Goal: Task Accomplishment & Management: Use online tool/utility

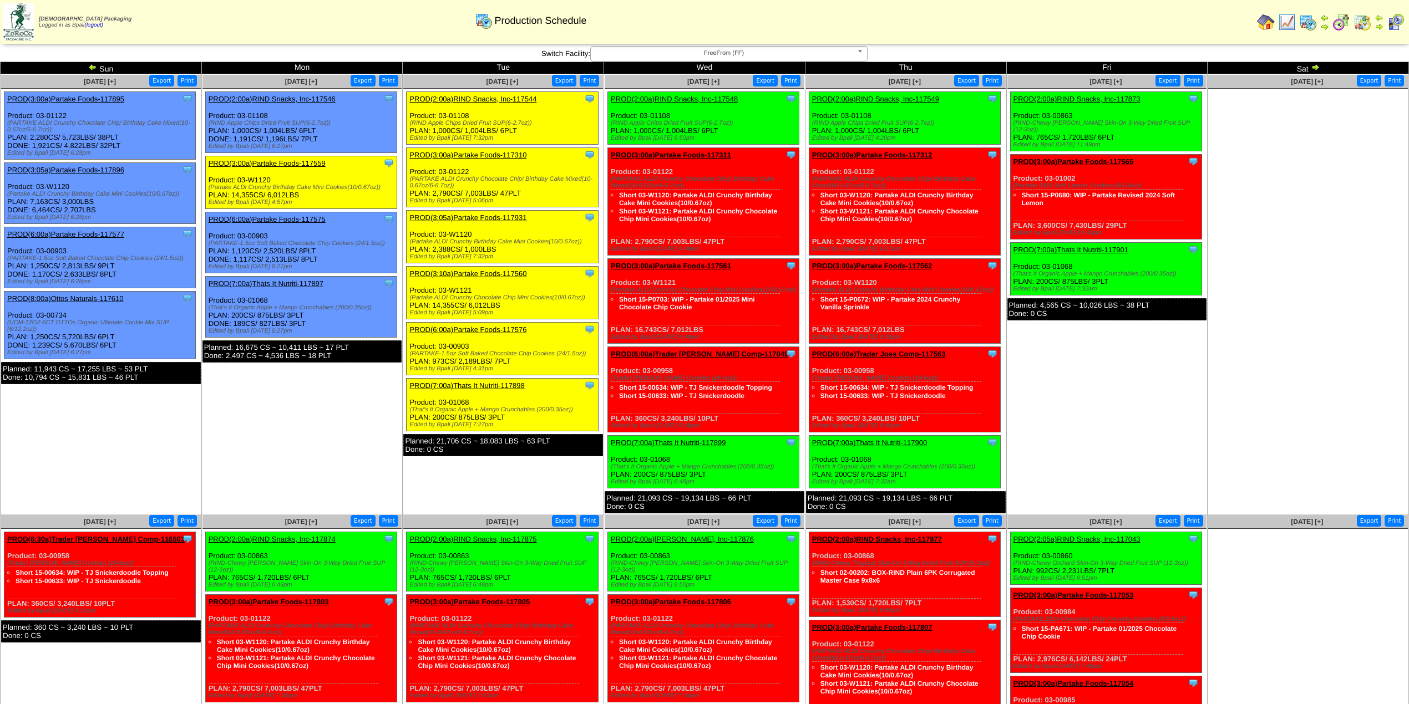
click at [1083, 420] on td "Oct 17 [+] Print Export Clone Item PROD(2:00a)RIND Snacks, Inc-117873 RIND Snac…" at bounding box center [1106, 294] width 201 height 440
click at [106, 98] on link "PROD(3:00a)Partake Foods-117895" at bounding box center [65, 99] width 117 height 8
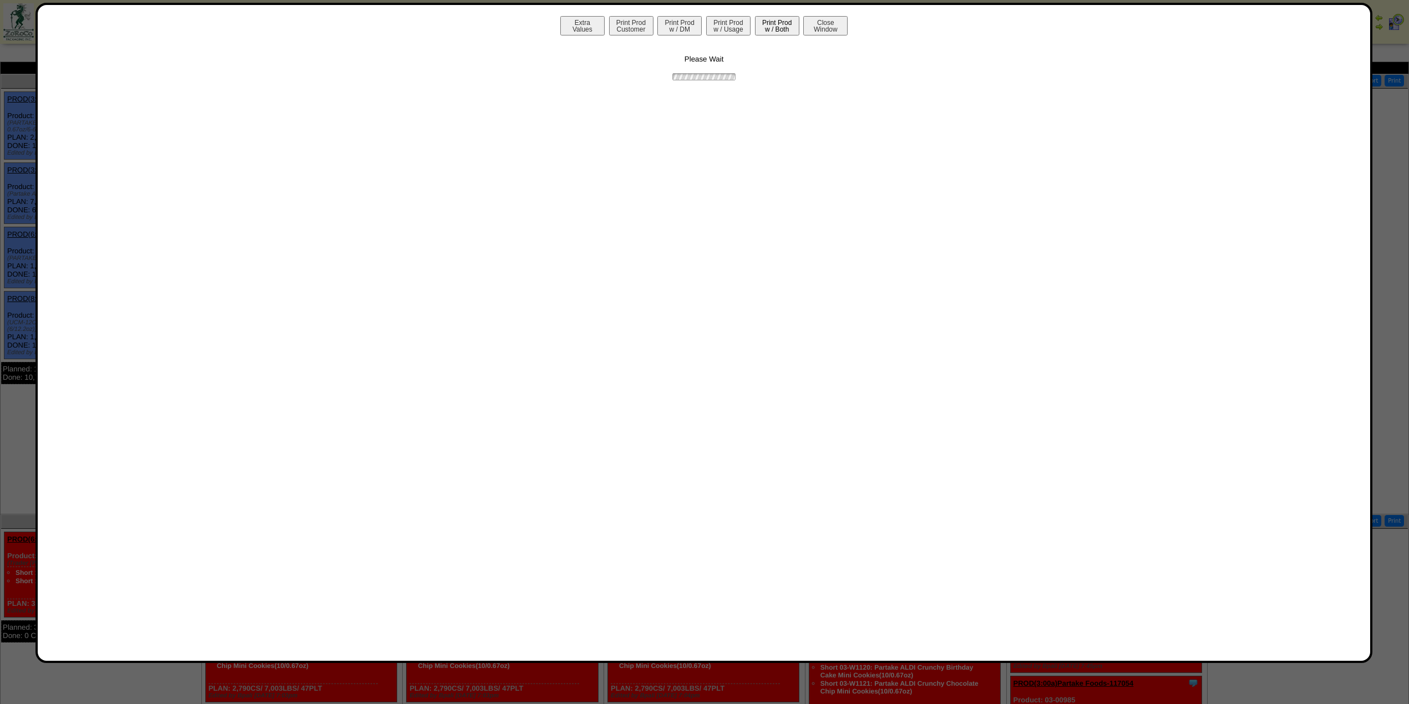
click at [761, 29] on button "Print Prod w / Both" at bounding box center [777, 25] width 44 height 19
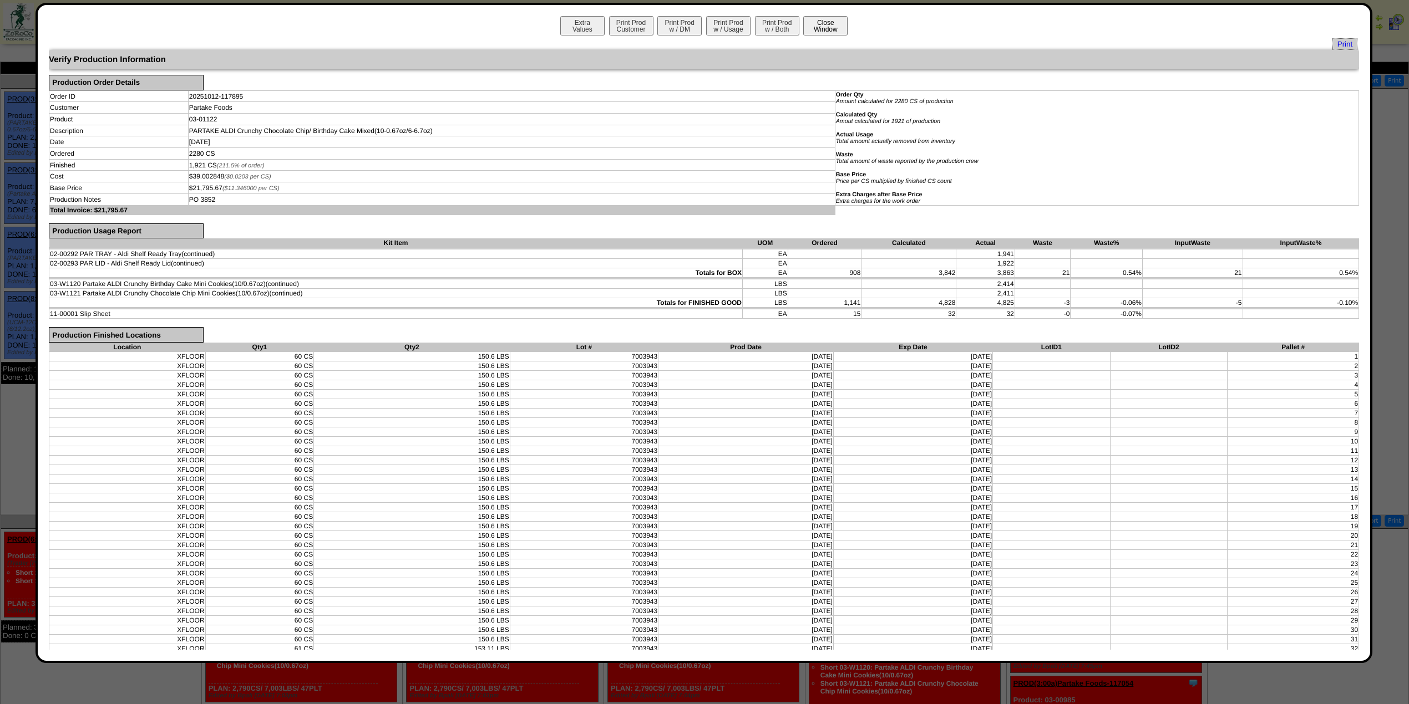
click at [813, 23] on button "Close Window" at bounding box center [825, 25] width 44 height 19
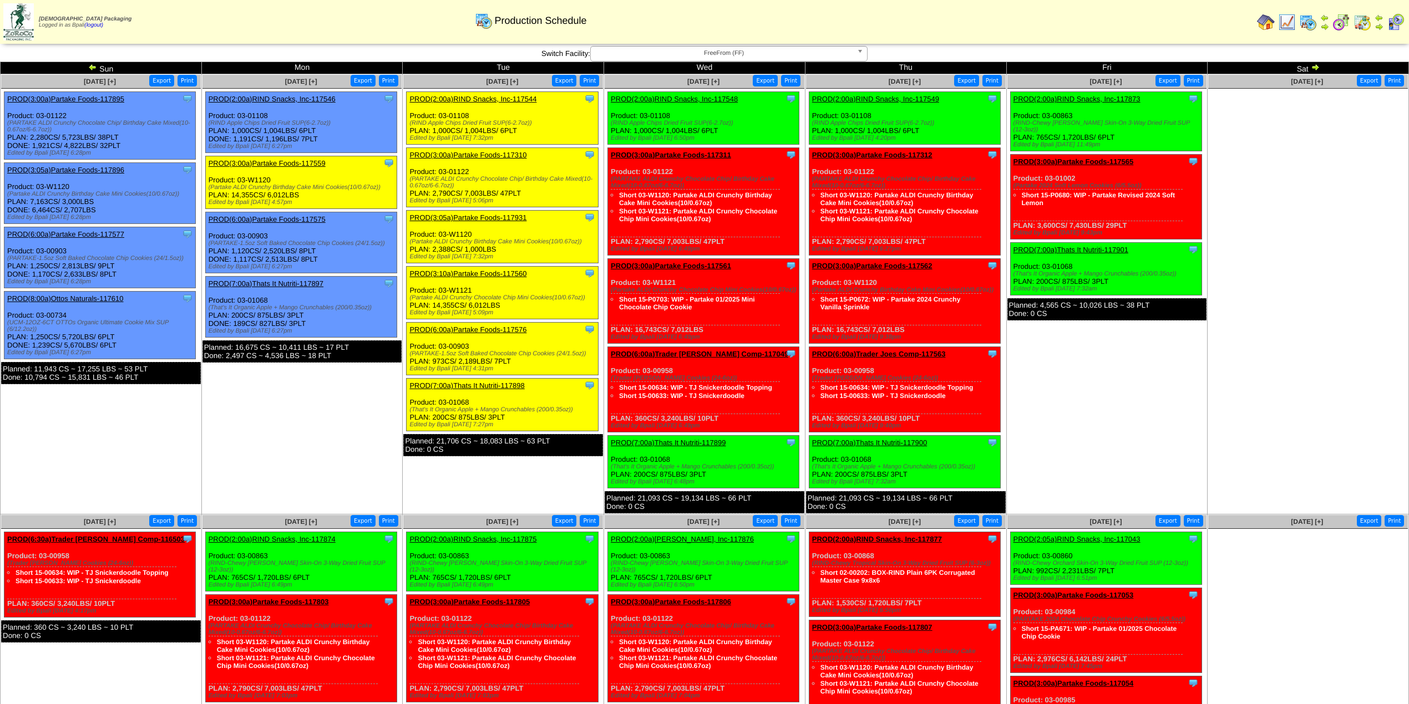
click at [103, 171] on link "PROD(3:05a)Partake Foods-117896" at bounding box center [65, 170] width 117 height 8
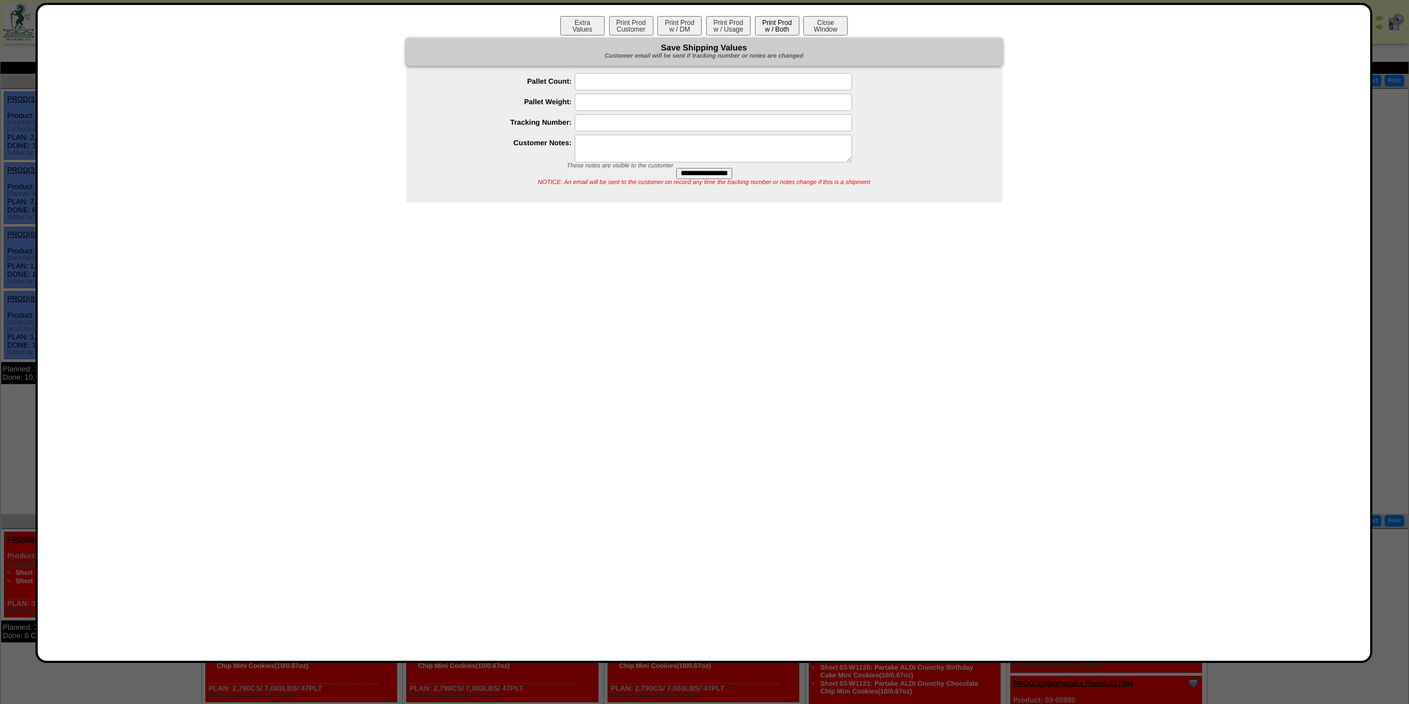
click at [782, 30] on button "Print Prod w / Both" at bounding box center [777, 25] width 44 height 19
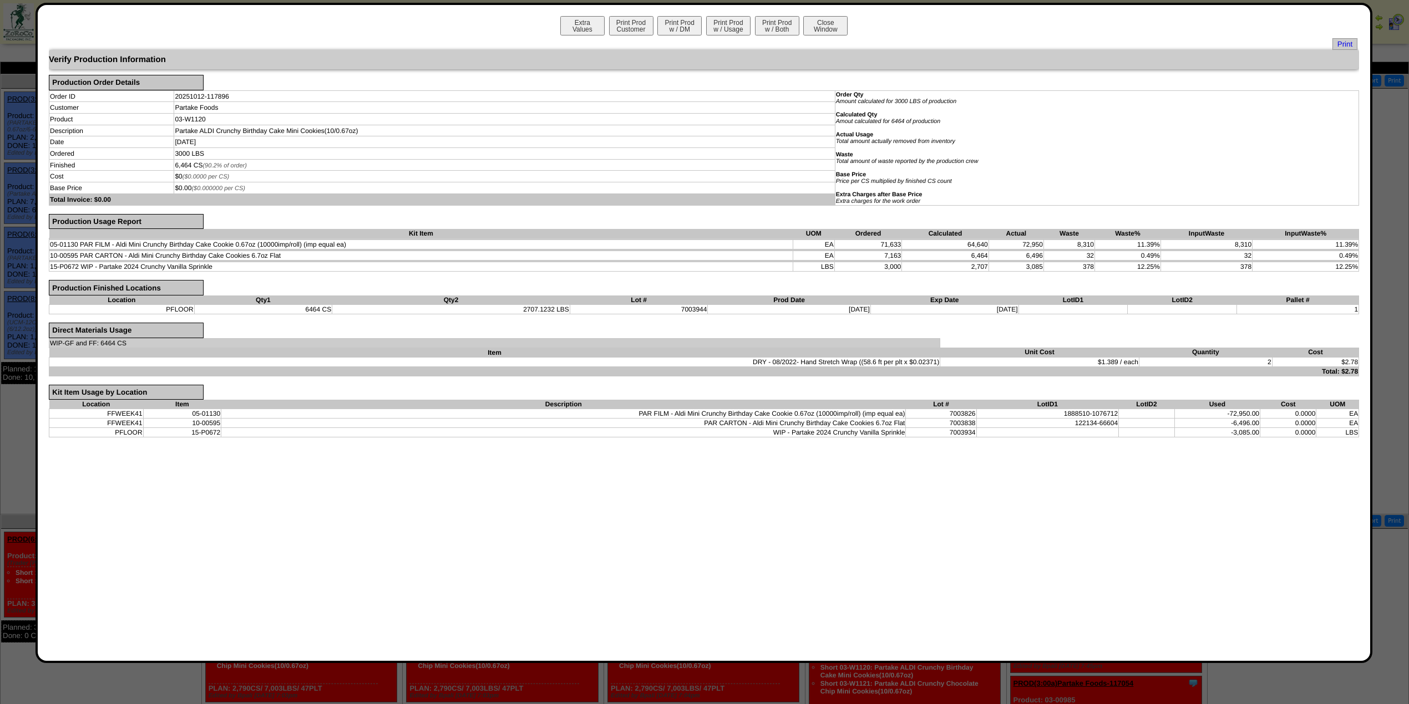
drag, startPoint x: 839, startPoint y: 23, endPoint x: 786, endPoint y: 5, distance: 55.6
click at [839, 23] on button "Close Window" at bounding box center [825, 25] width 44 height 19
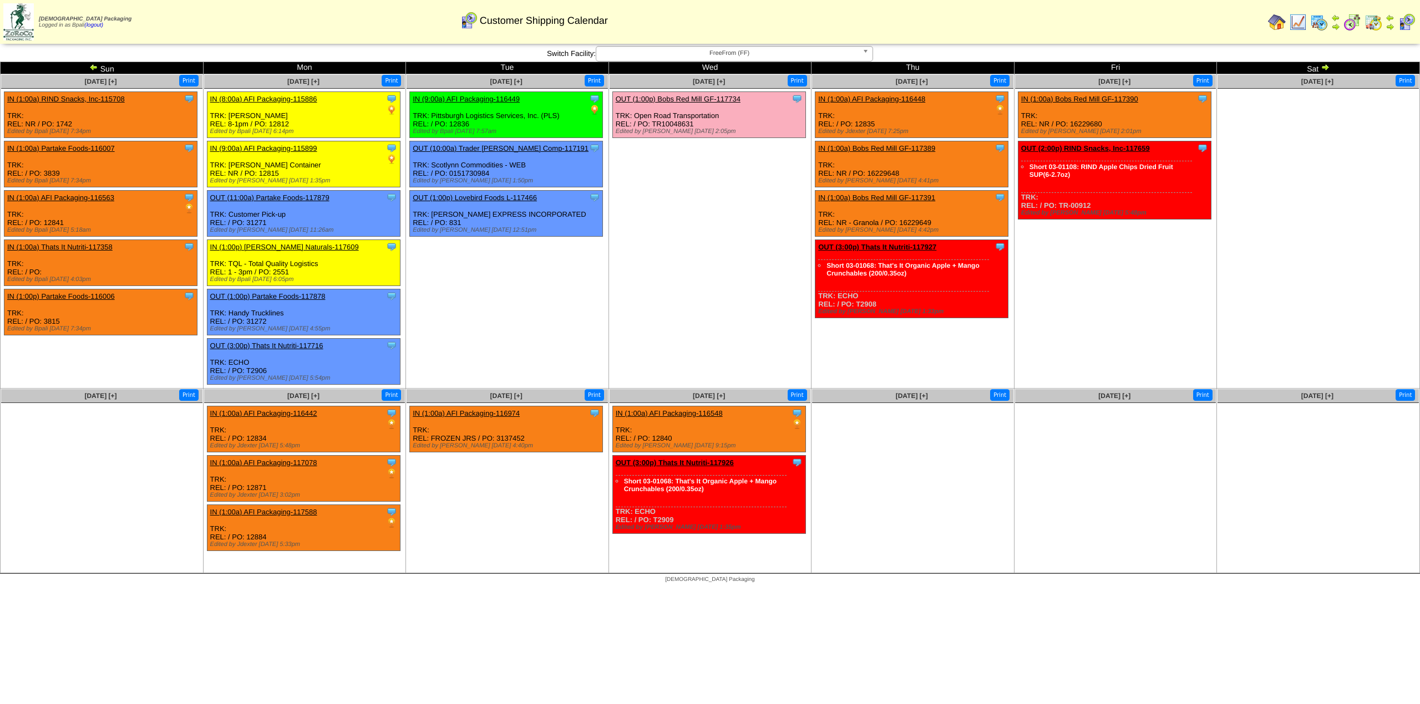
click at [706, 280] on td "Oct 15 [+] Print Clone Item OUT (1:00p) Bobs Red Mill GF-117734 Bobs Red Mill G…" at bounding box center [709, 231] width 203 height 314
click at [786, 52] on span "FreeFrom (FF)" at bounding box center [729, 53] width 257 height 13
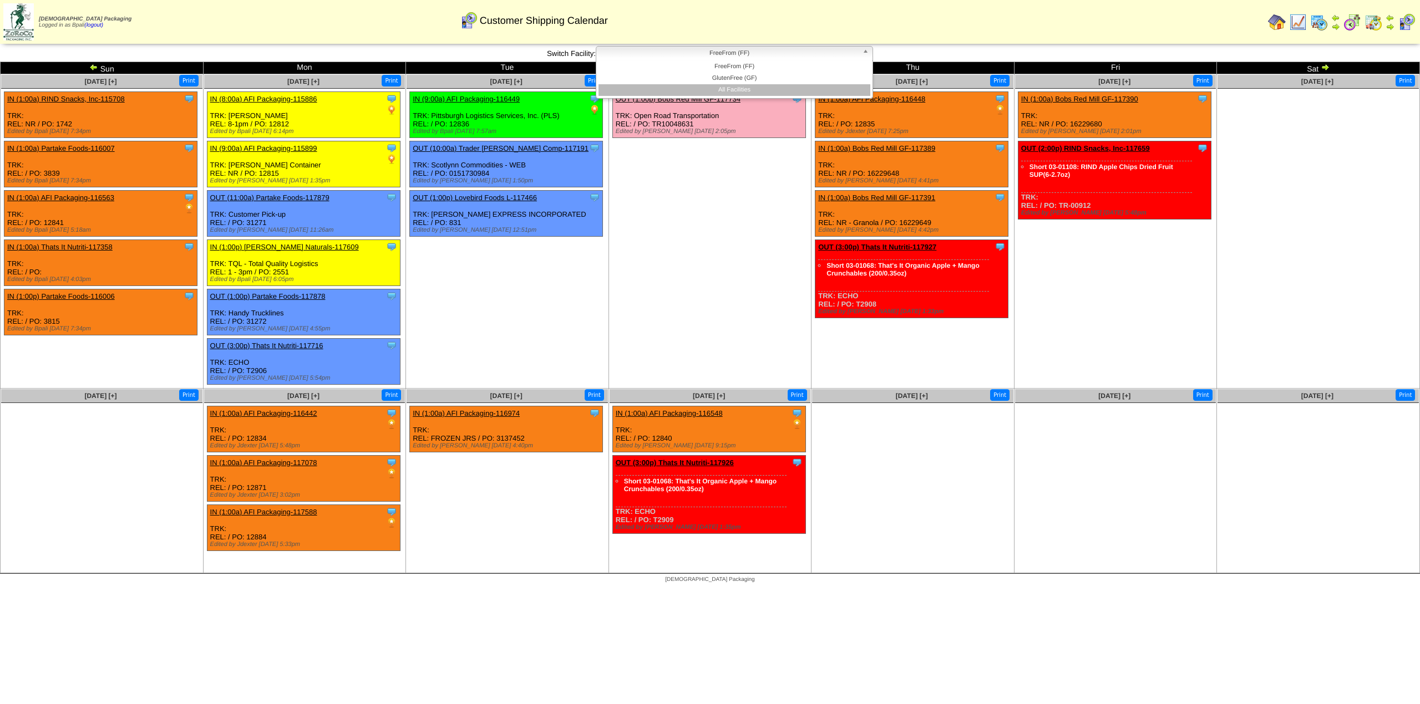
click at [775, 91] on li "All Facilities" at bounding box center [734, 90] width 272 height 12
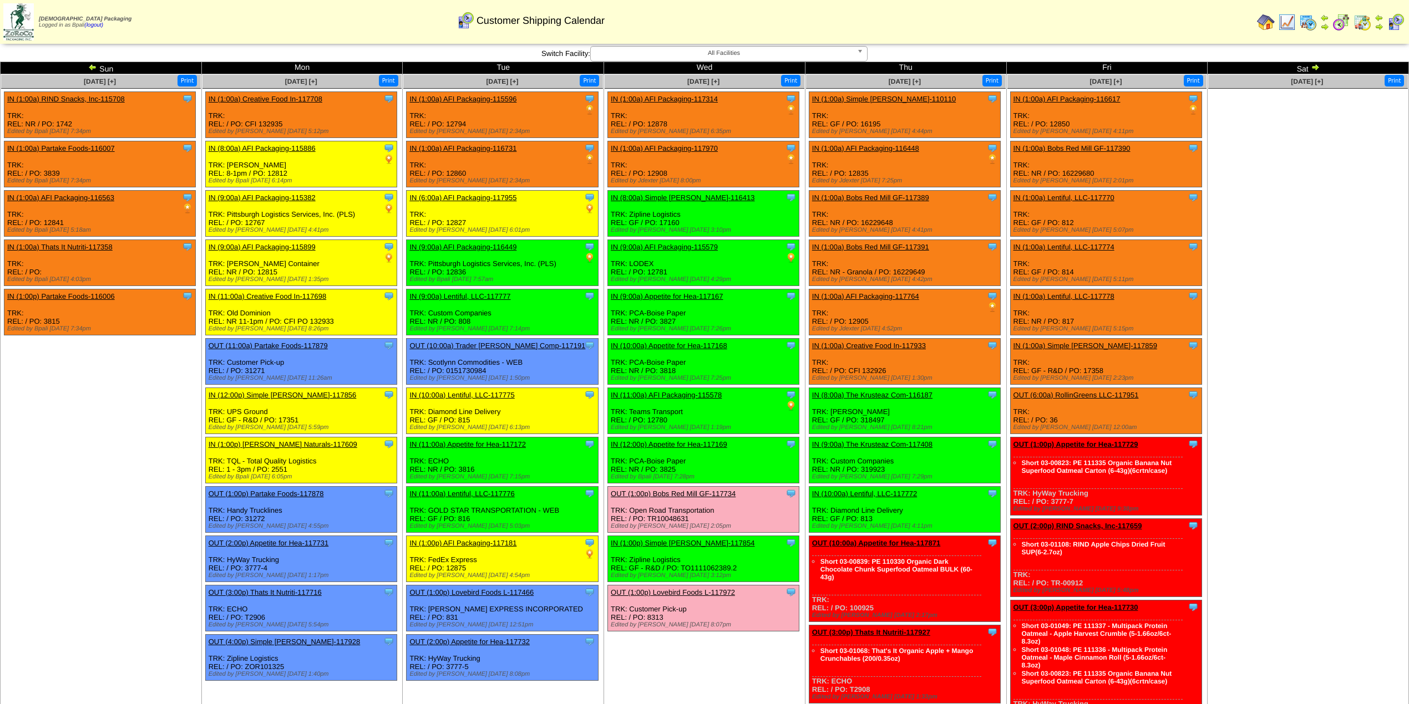
click at [1318, 65] on img at bounding box center [1315, 67] width 9 height 9
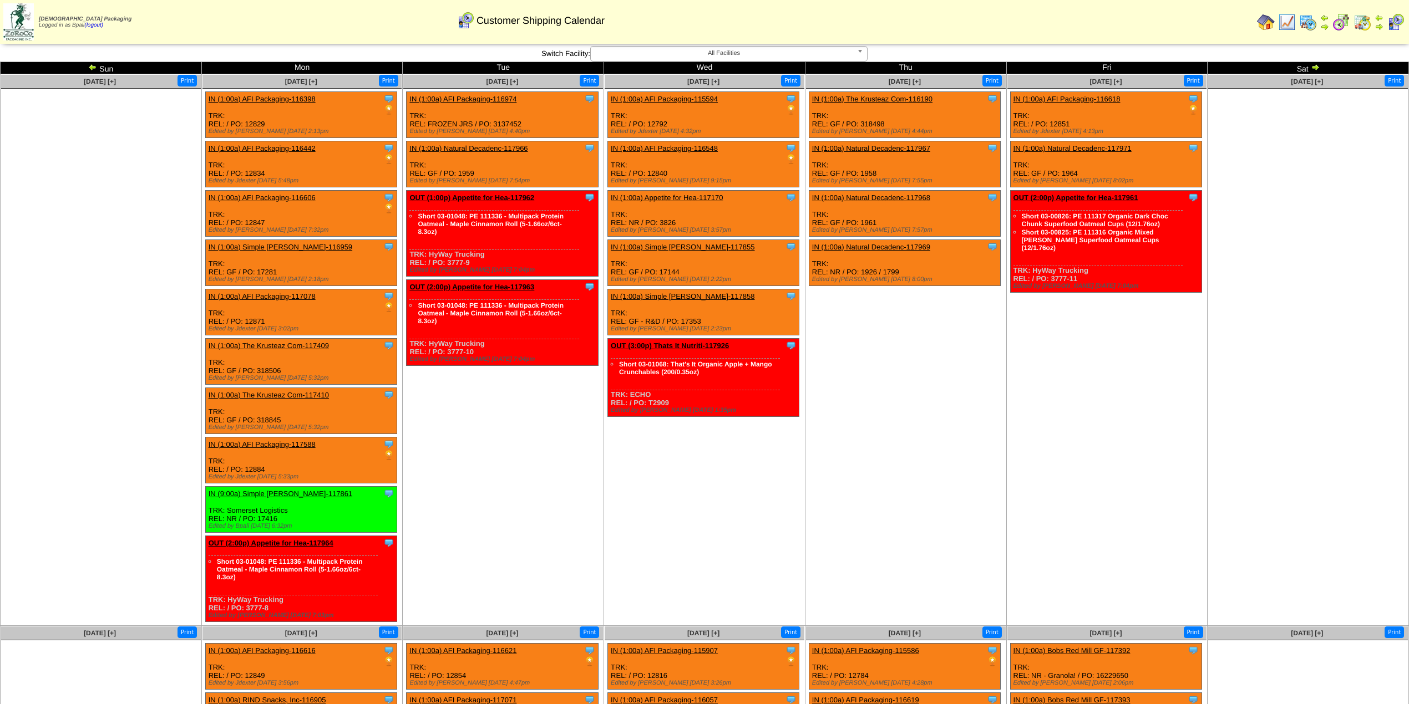
click at [1318, 65] on img at bounding box center [1315, 67] width 9 height 9
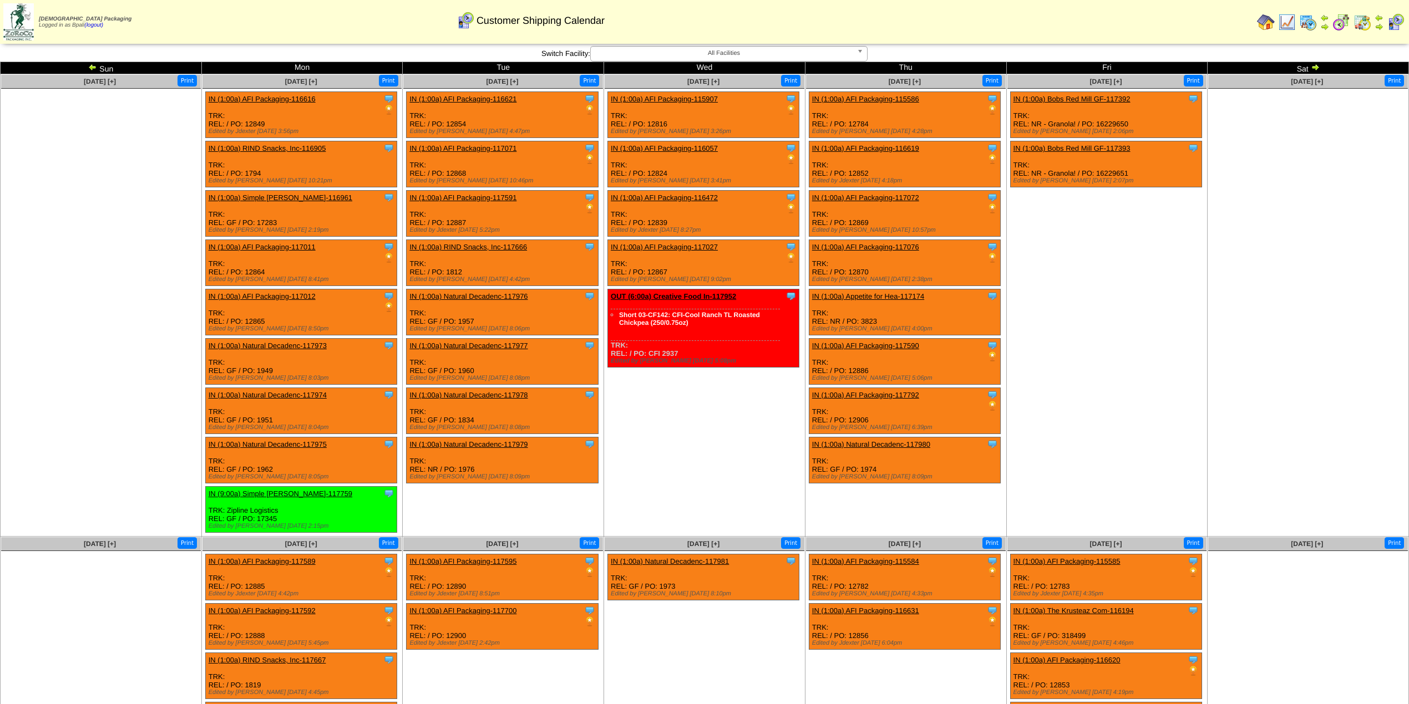
click at [1380, 16] on img at bounding box center [1378, 17] width 9 height 9
click at [1314, 69] on img at bounding box center [1315, 67] width 9 height 9
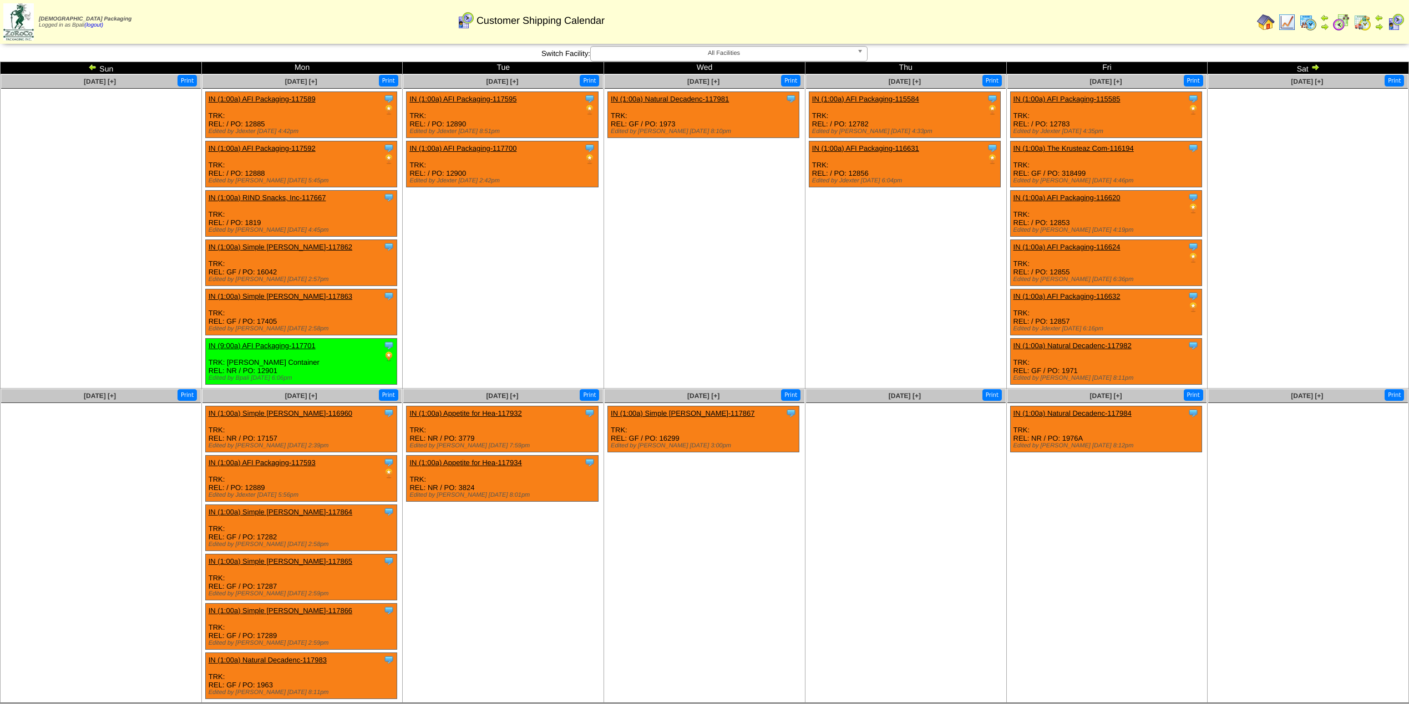
click at [1318, 68] on img at bounding box center [1315, 67] width 9 height 9
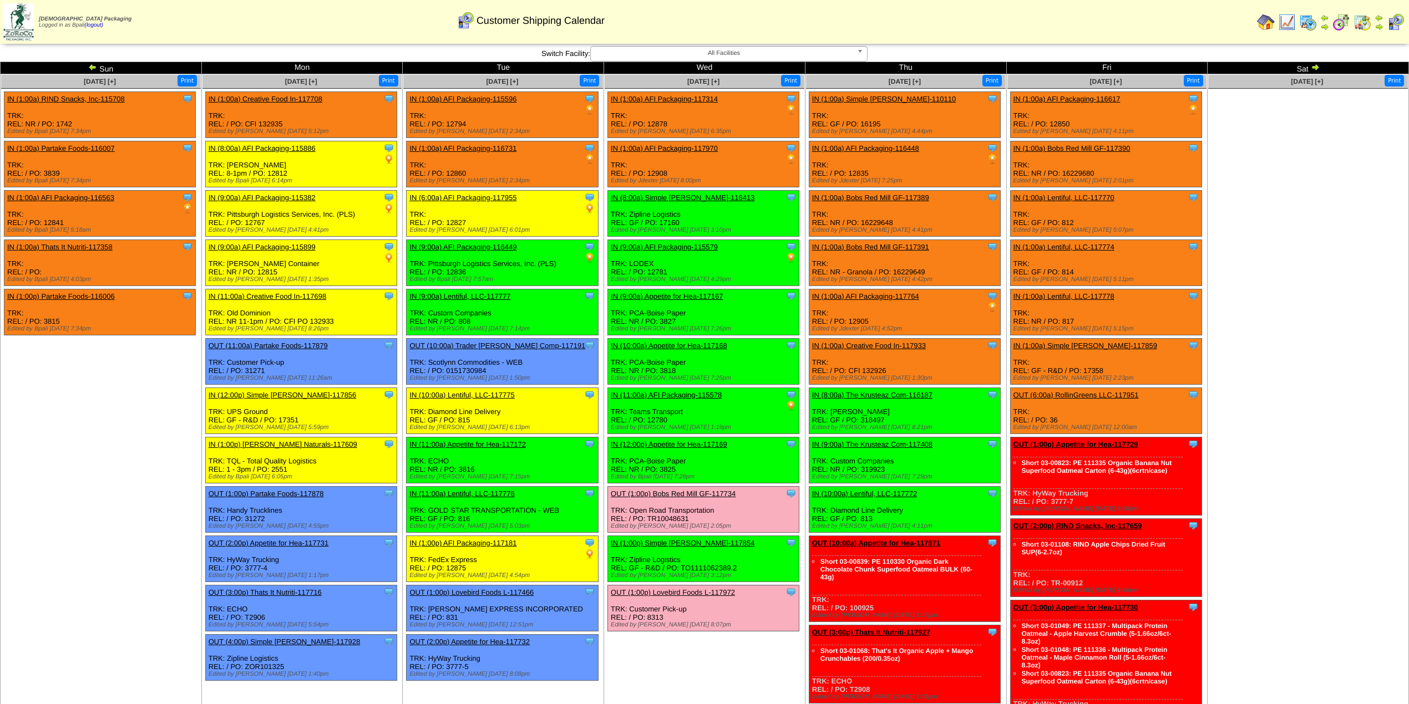
click at [149, 388] on td "Oct 12 [+] Print Clone Item IN (1:00a) RIND Snacks, Inc-115708 RIND Snacks, Inc…" at bounding box center [101, 402] width 201 height 656
